Goal: Check status: Check status

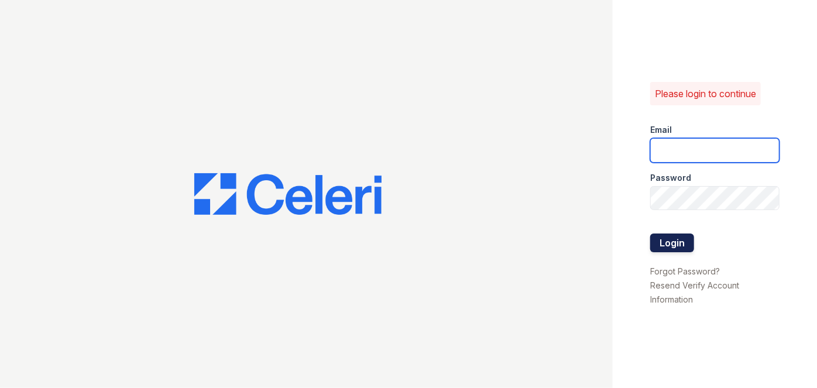
type input "[EMAIL_ADDRESS][PERSON_NAME][DOMAIN_NAME]"
click at [663, 233] on button "Login" at bounding box center [672, 242] width 44 height 19
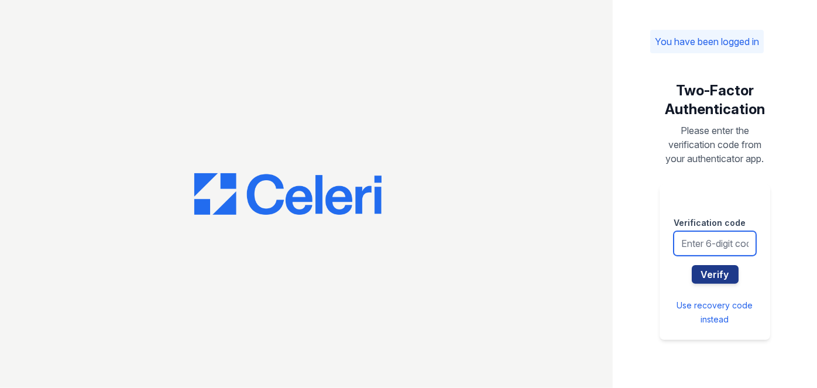
click at [686, 249] on input "text" at bounding box center [714, 243] width 82 height 25
type input "137723"
click at [692, 265] on button "Verify" at bounding box center [715, 274] width 47 height 19
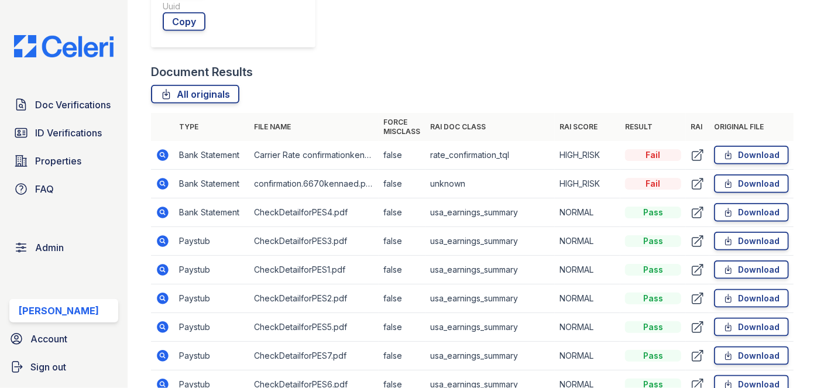
scroll to position [638, 0]
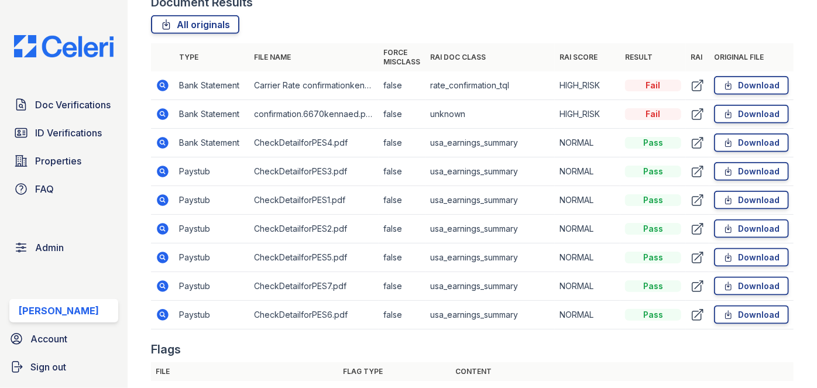
click at [181, 97] on td "Bank Statement" at bounding box center [211, 85] width 75 height 29
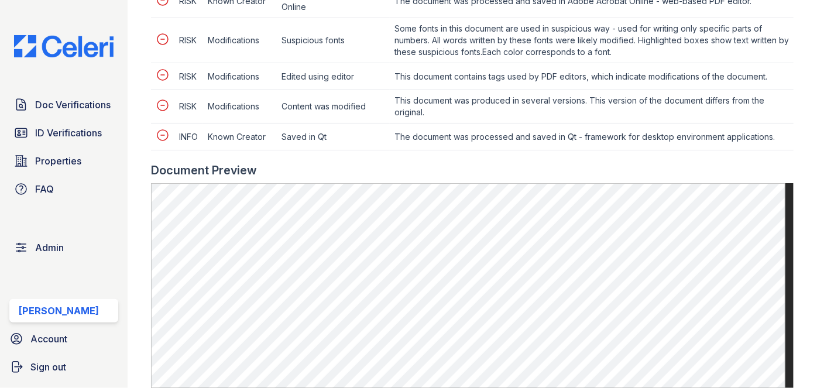
scroll to position [851, 0]
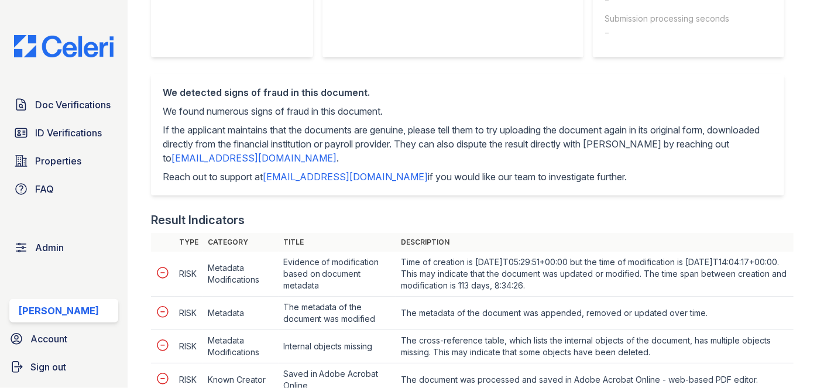
scroll to position [372, 0]
